Goal: Check status: Check status

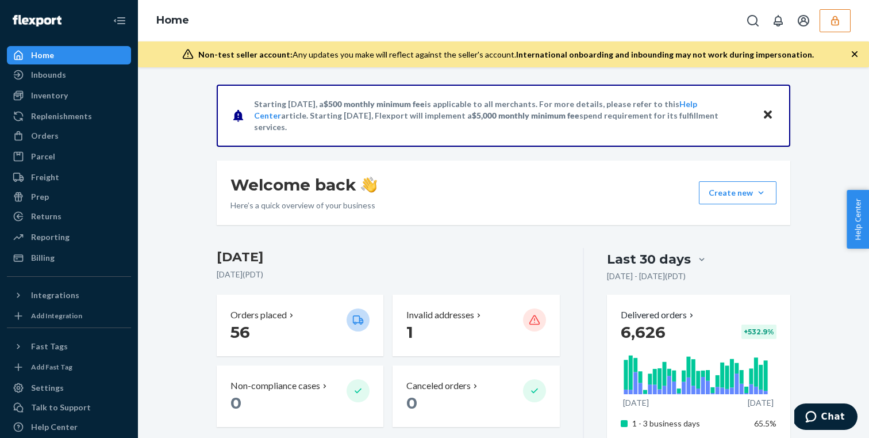
click at [843, 26] on button "button" at bounding box center [835, 20] width 31 height 23
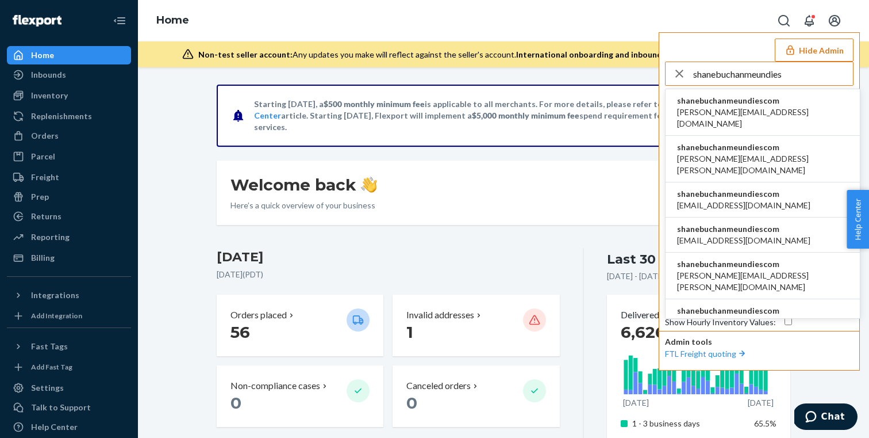
type input "shanebuchanmeundies"
click at [792, 102] on span "shanebuchanmeundiescom" at bounding box center [762, 100] width 171 height 11
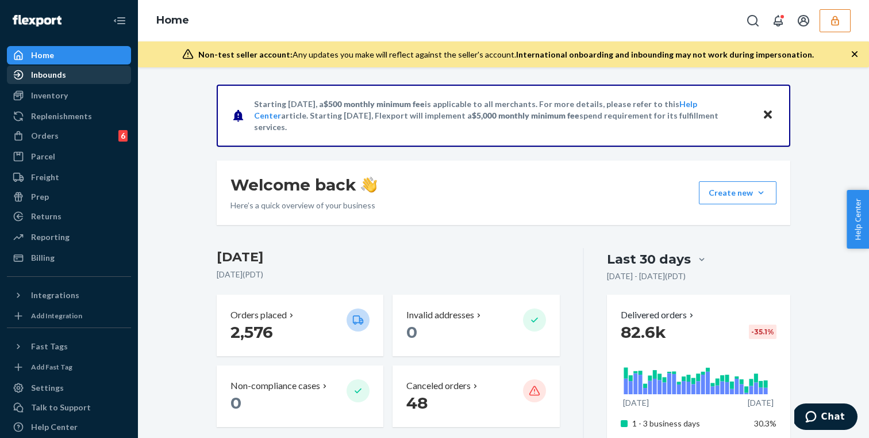
click at [86, 75] on div "Inbounds" at bounding box center [69, 75] width 122 height 16
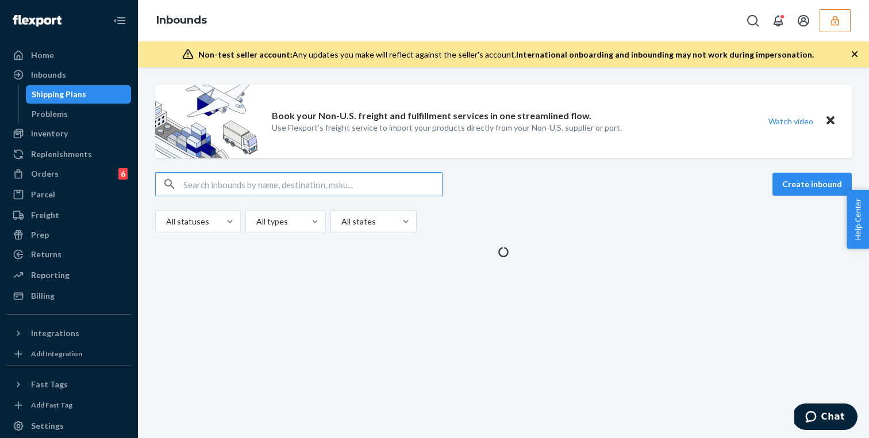
click at [220, 185] on input "text" at bounding box center [312, 183] width 259 height 23
type input "FLEX-3272227"
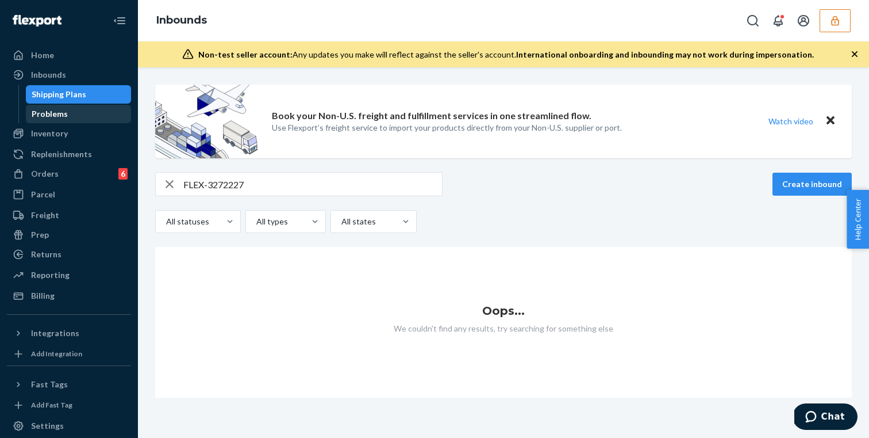
click at [87, 109] on div "Problems" at bounding box center [78, 114] width 103 height 16
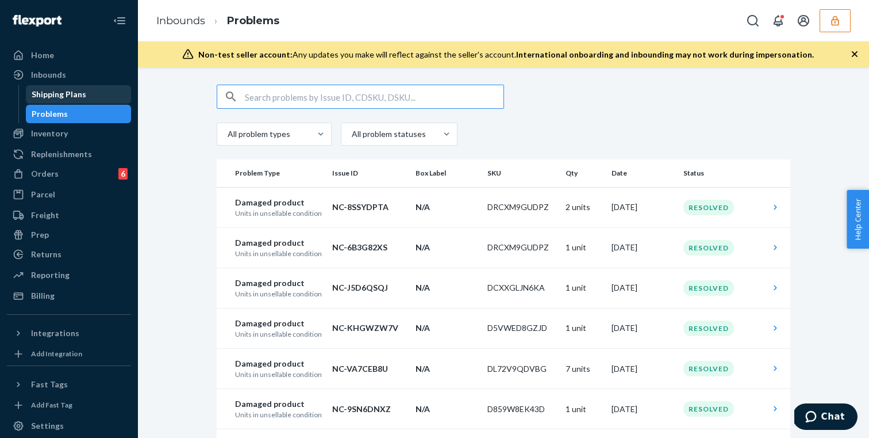
click at [87, 95] on div "Shipping Plans" at bounding box center [78, 94] width 103 height 16
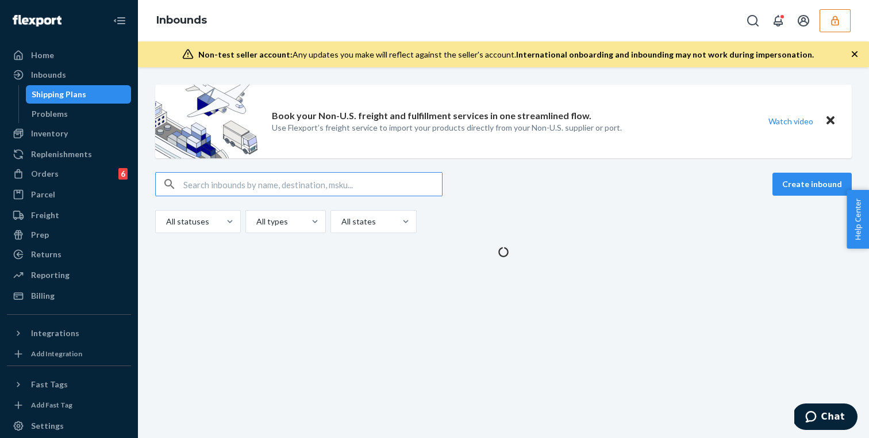
click at [264, 186] on input "text" at bounding box center [312, 183] width 259 height 23
type input "FLEX-3272227"
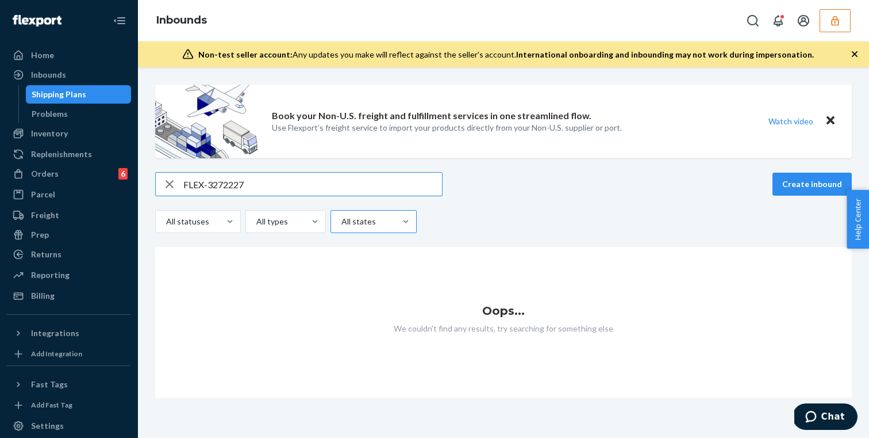
click at [382, 216] on div at bounding box center [372, 221] width 64 height 14
click at [342, 216] on input "All states" at bounding box center [340, 221] width 1 height 11
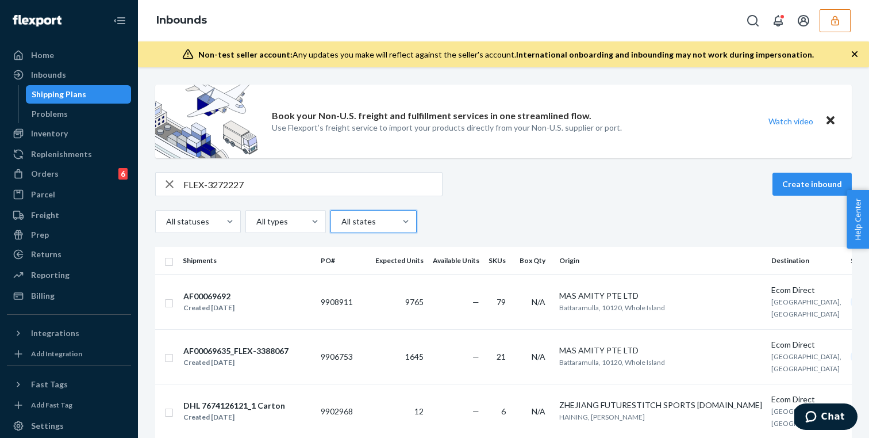
click at [382, 216] on div at bounding box center [372, 221] width 64 height 14
click at [342, 216] on input "0 results available. Select is focused ,type to refine list, press Down to open…" at bounding box center [340, 221] width 1 height 11
click at [296, 218] on div at bounding box center [284, 221] width 59 height 14
click at [256, 218] on input "All types" at bounding box center [255, 221] width 1 height 11
click at [296, 218] on div at bounding box center [284, 221] width 59 height 14
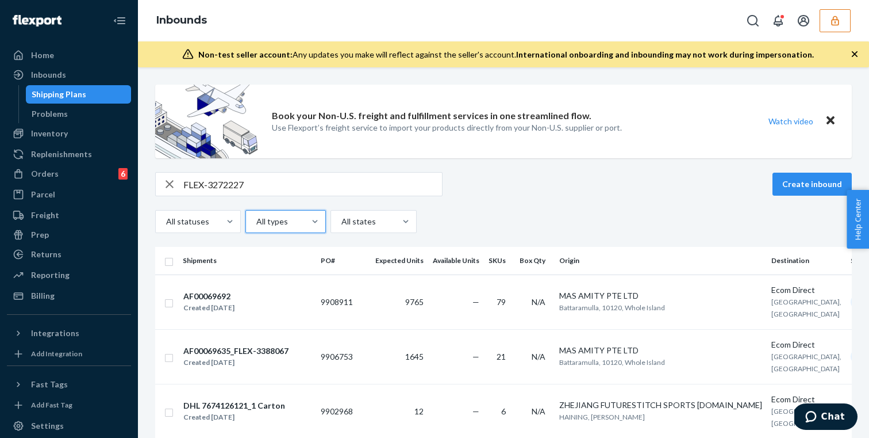
click at [256, 218] on input "0 results available. Select is focused ,type to refine list, press Down to open…" at bounding box center [255, 221] width 1 height 11
click at [220, 218] on div at bounding box center [230, 221] width 21 height 11
click at [166, 218] on input "All statuses" at bounding box center [165, 221] width 1 height 11
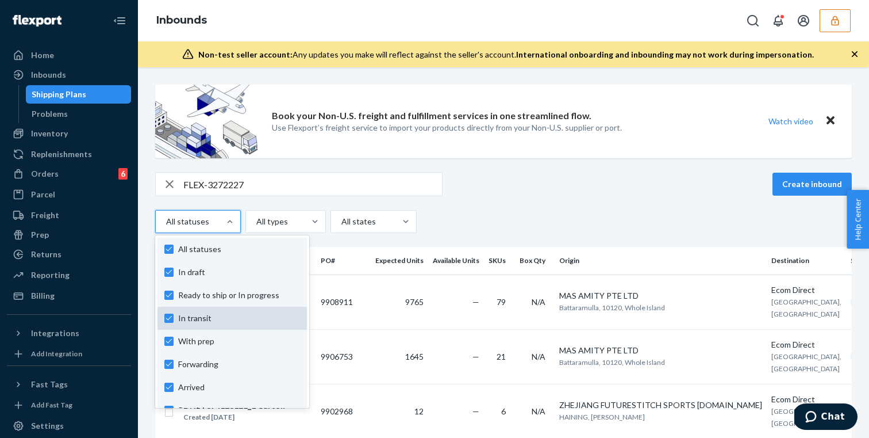
scroll to position [85, 0]
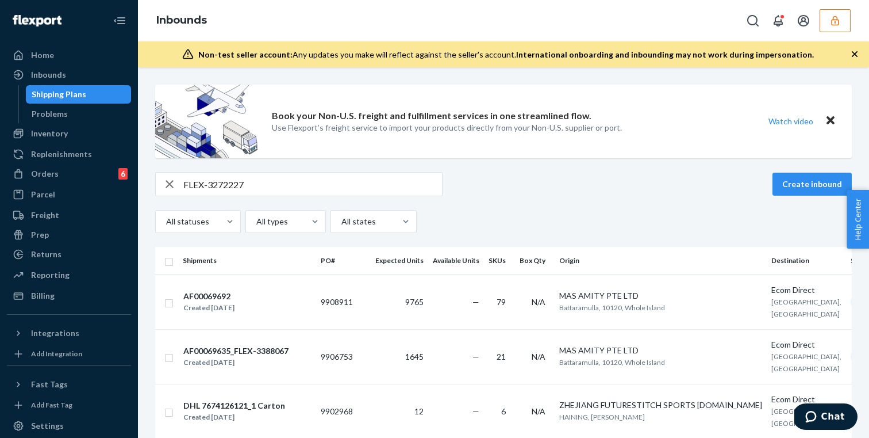
click at [737, 205] on div "FLEX-3272227 Create inbound All statuses All types All states" at bounding box center [503, 202] width 697 height 61
click at [848, 18] on button "button" at bounding box center [835, 20] width 31 height 23
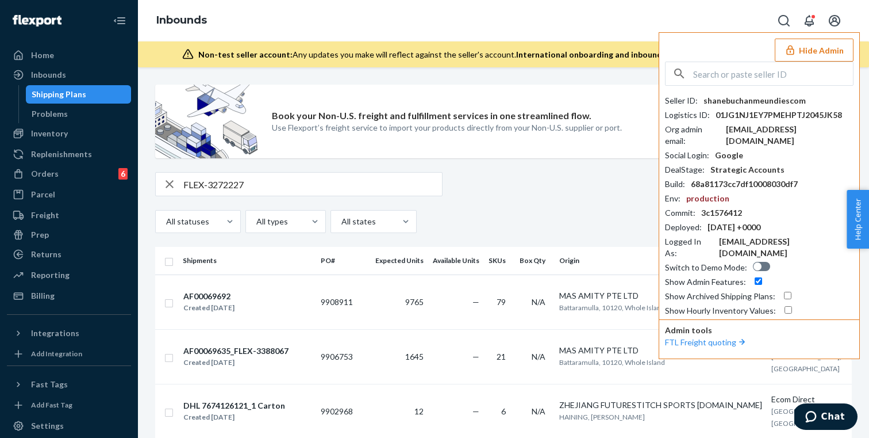
click at [787, 292] on input "checkbox" at bounding box center [787, 295] width 7 height 7
checkbox input "true"
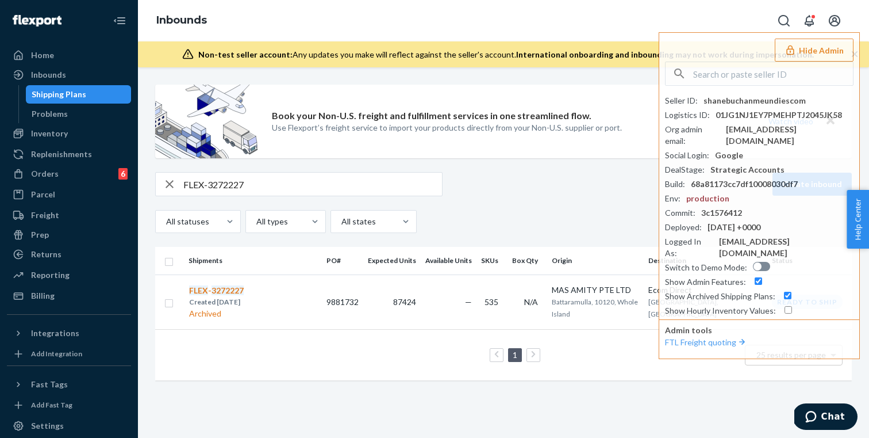
click at [549, 180] on div "FLEX-3272227 Create inbound" at bounding box center [503, 184] width 697 height 24
click at [322, 301] on td "FLEX - 3272227 Created [DATE] Archived" at bounding box center [253, 301] width 138 height 55
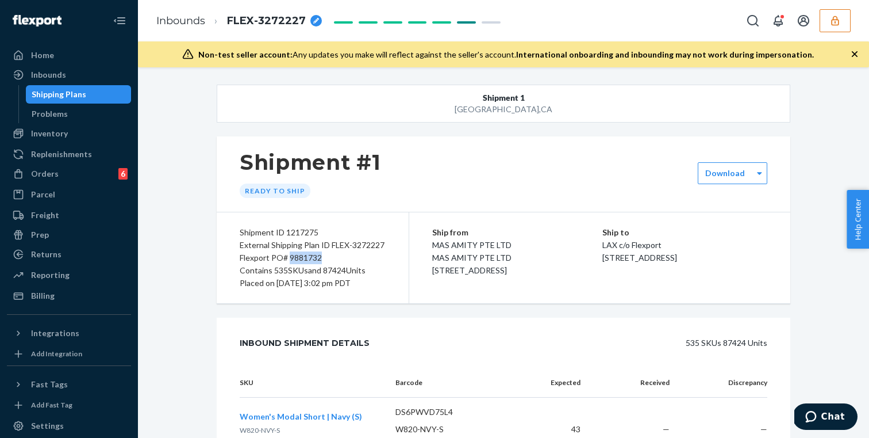
drag, startPoint x: 325, startPoint y: 255, endPoint x: 291, endPoint y: 255, distance: 33.9
click at [291, 255] on div "Flexport PO# 9881732" at bounding box center [313, 257] width 146 height 13
copy div "9881732"
